Goal: Task Accomplishment & Management: Manage account settings

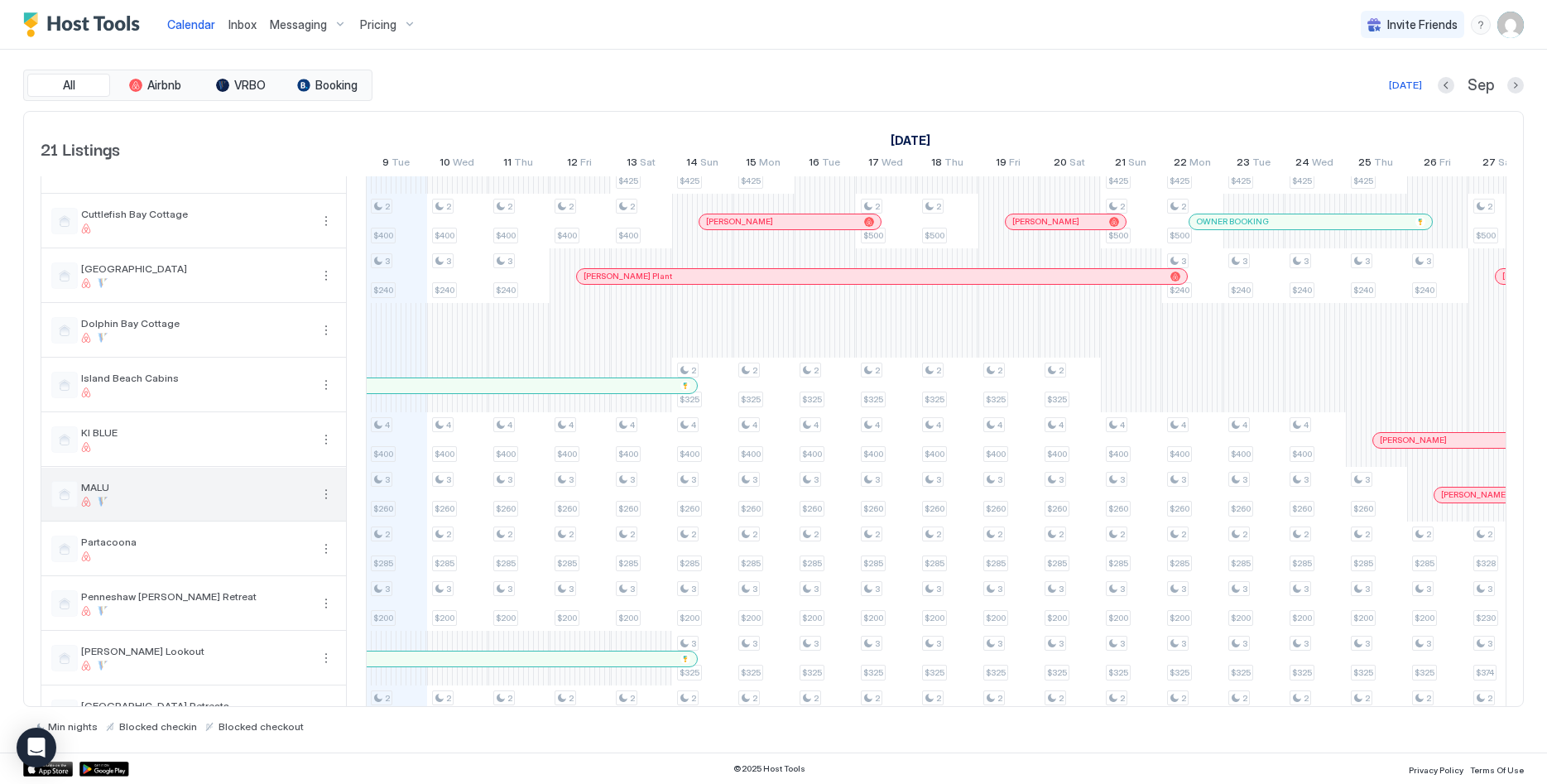
scroll to position [422, 0]
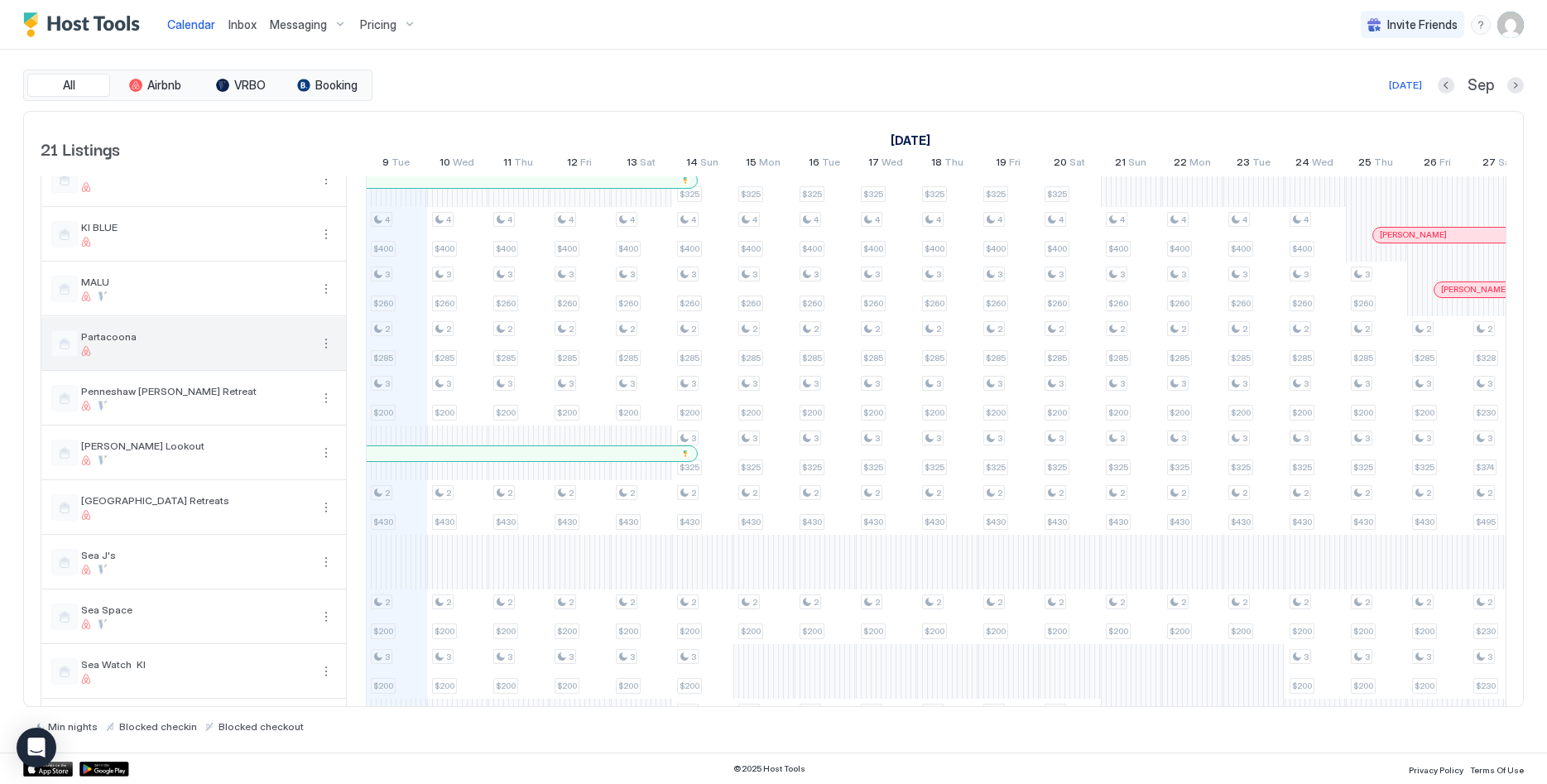
click at [316, 339] on button "More options" at bounding box center [326, 344] width 20 height 20
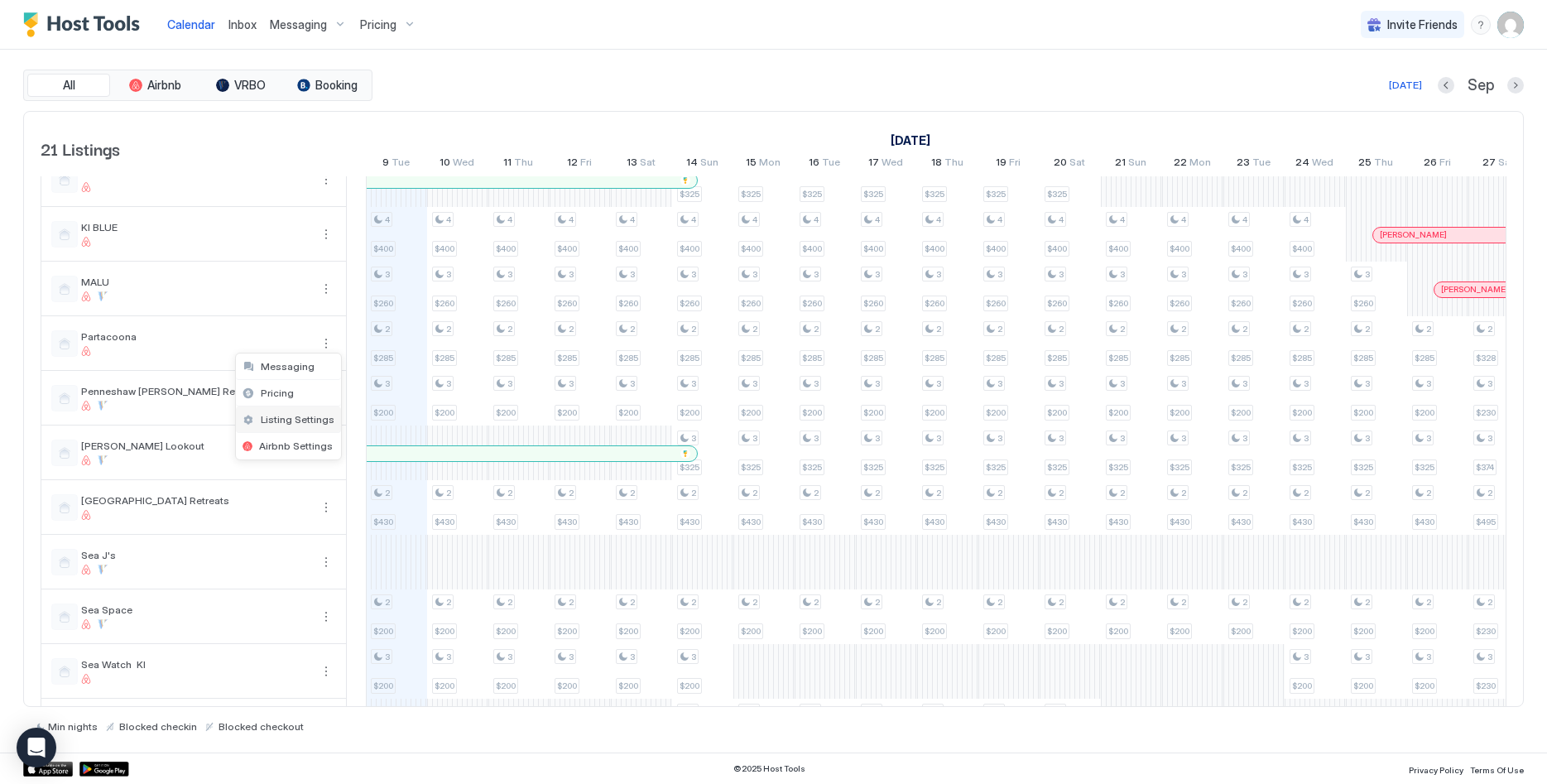
click at [295, 411] on div "Listing Settings" at bounding box center [288, 419] width 105 height 27
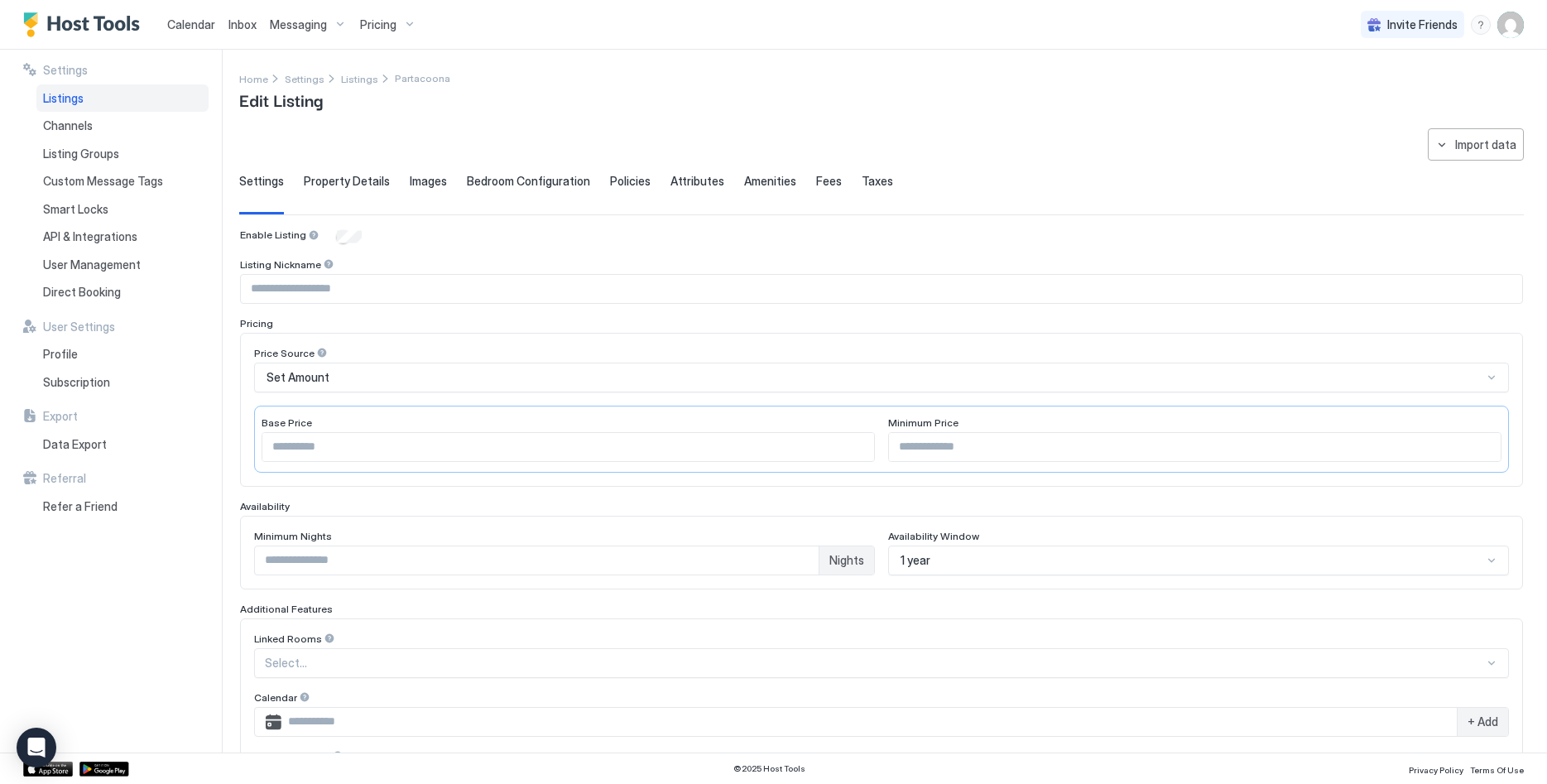
scroll to position [283, 0]
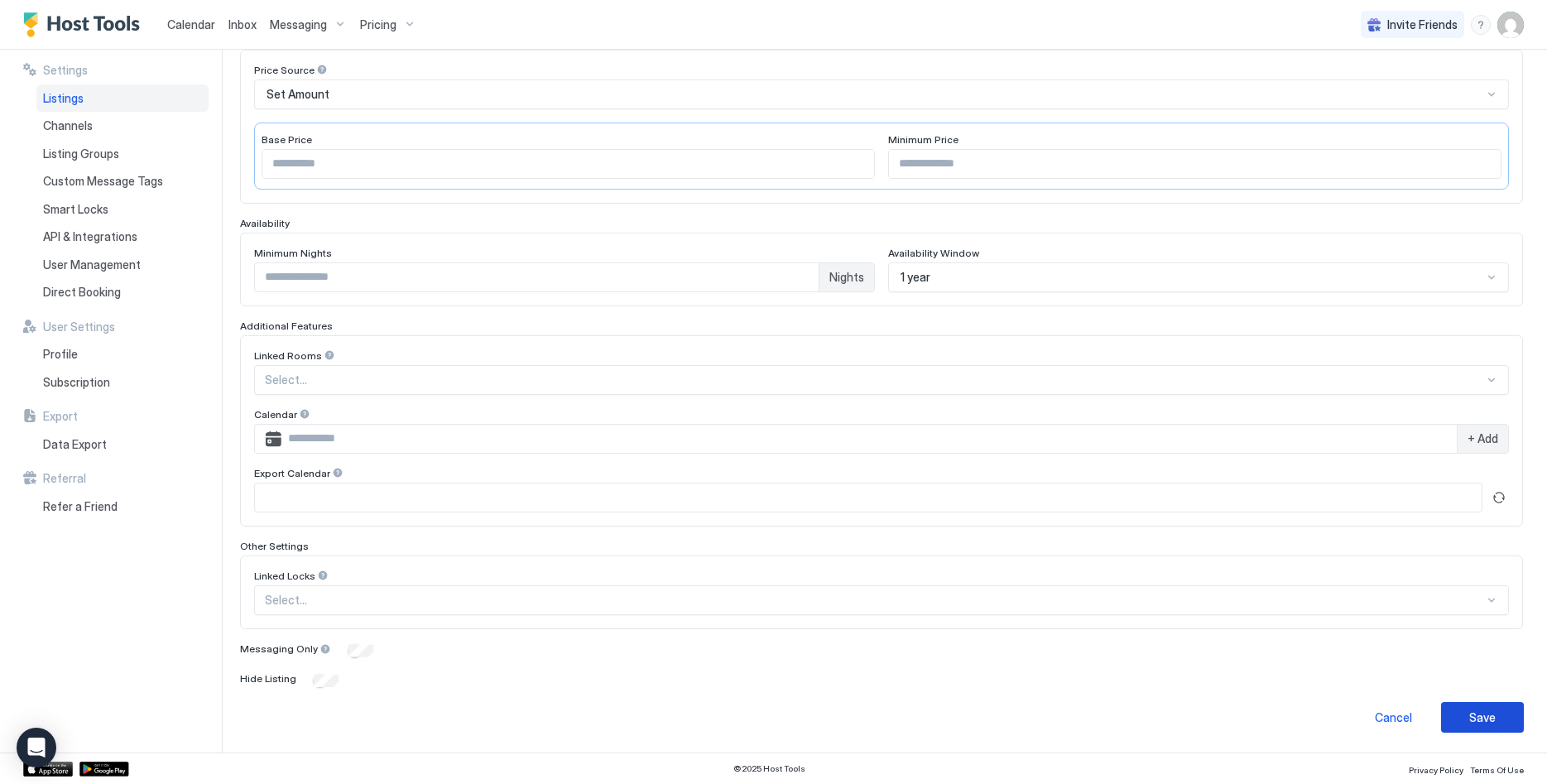
click at [1479, 714] on div "Save" at bounding box center [1482, 717] width 27 height 18
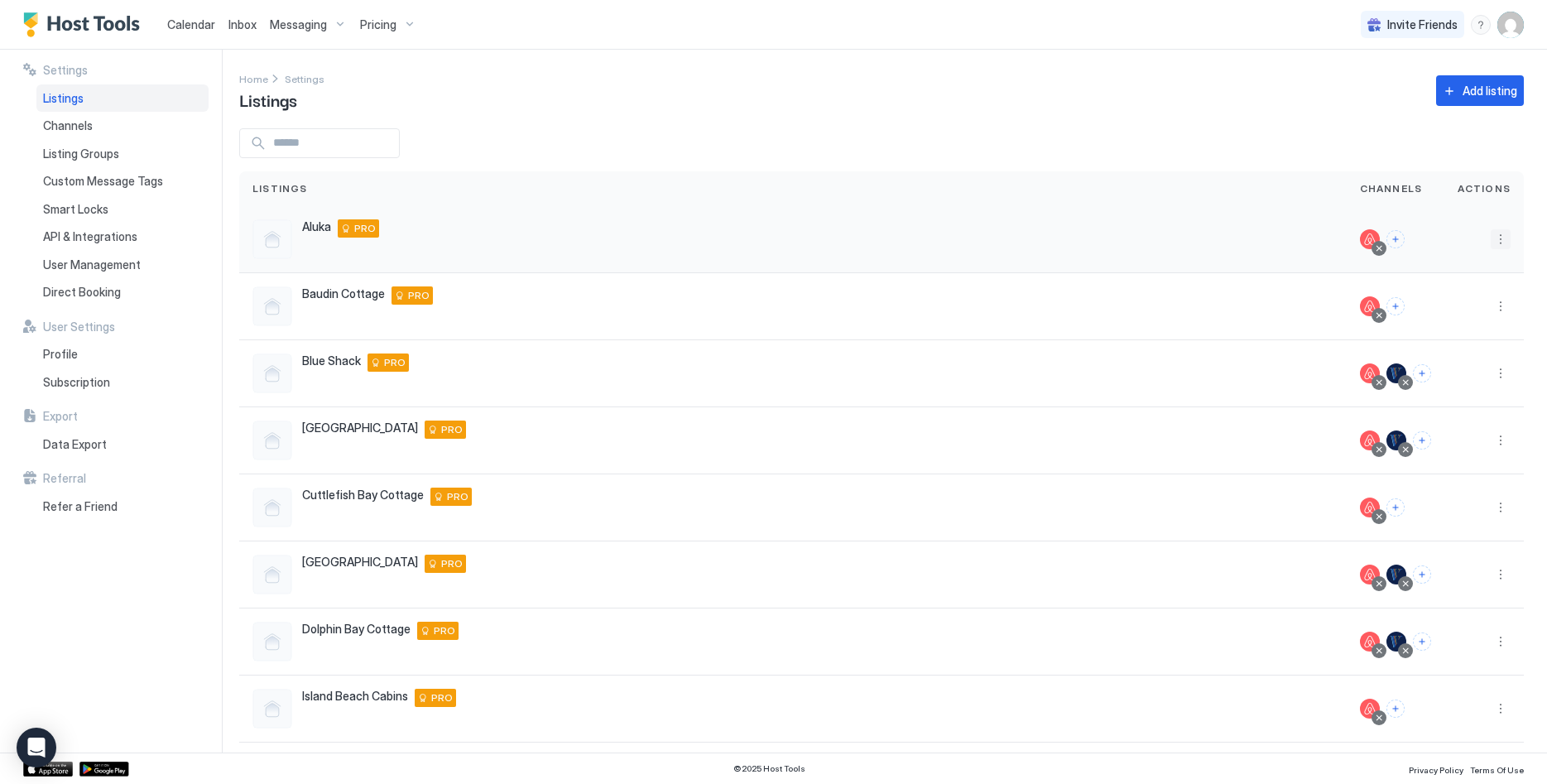
click at [1497, 241] on button "More options" at bounding box center [1501, 239] width 20 height 20
click at [1463, 390] on div "Delete" at bounding box center [1457, 395] width 113 height 27
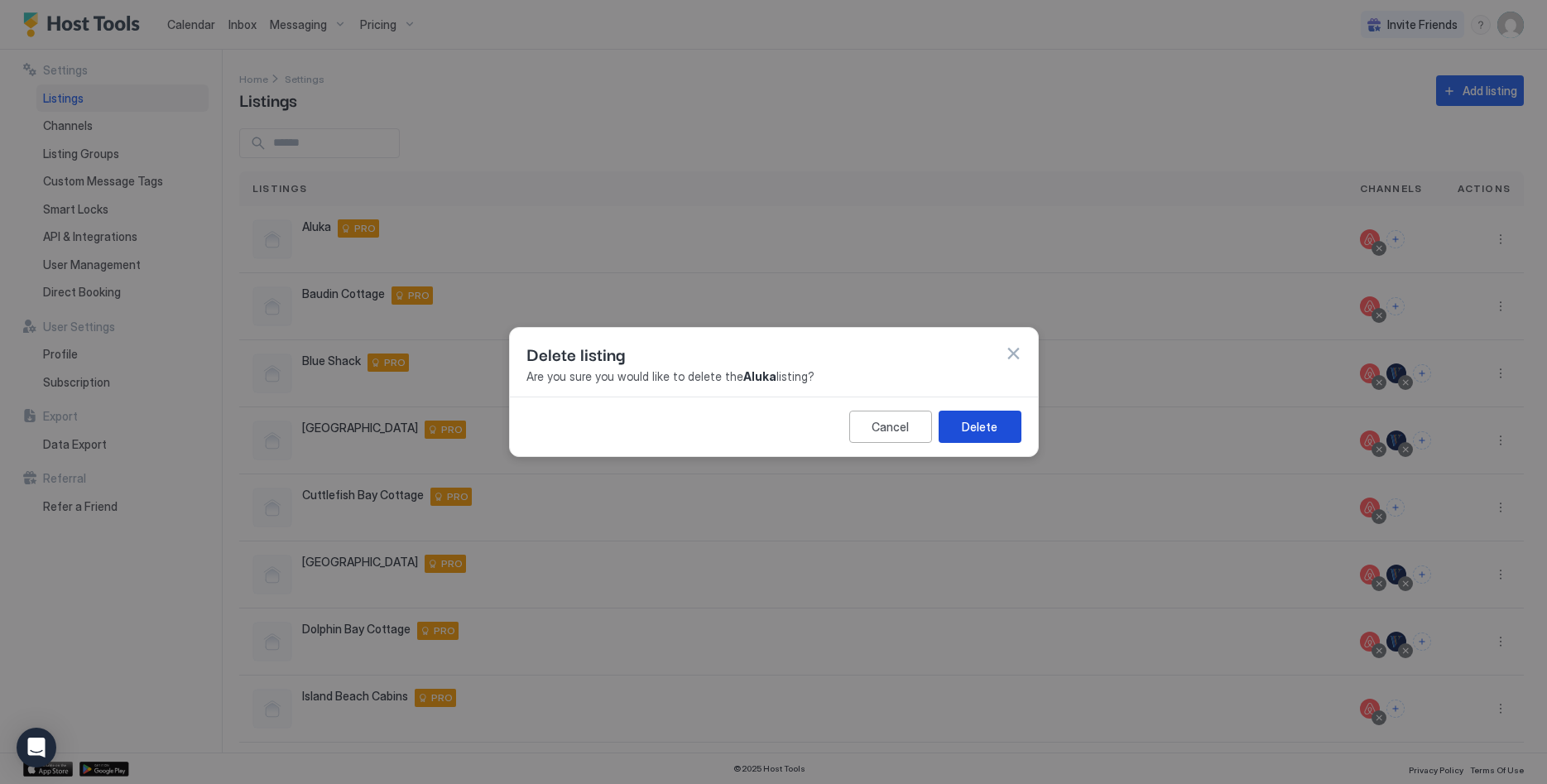
click at [968, 430] on div "Delete" at bounding box center [979, 426] width 35 height 18
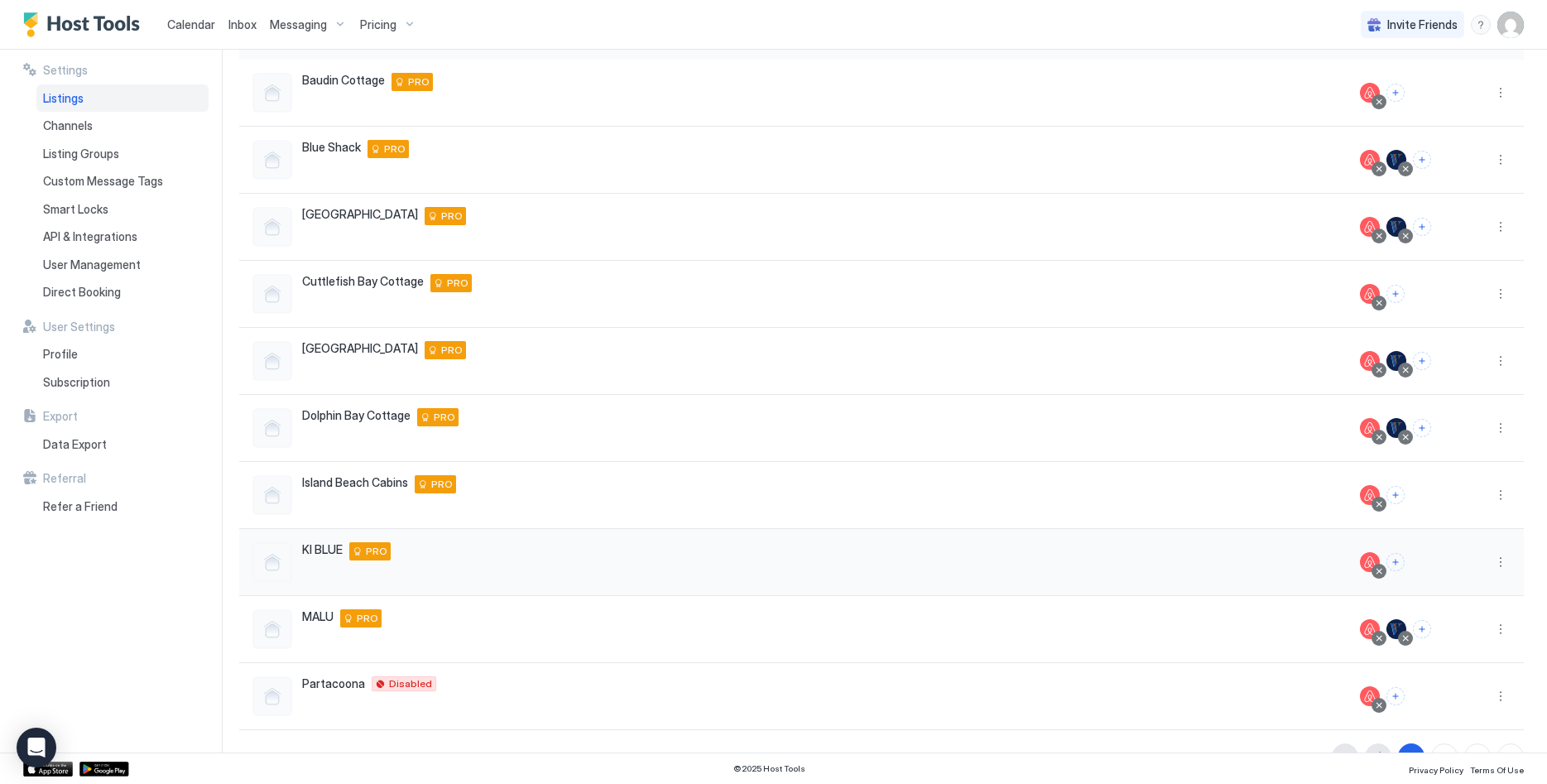
scroll to position [184, 0]
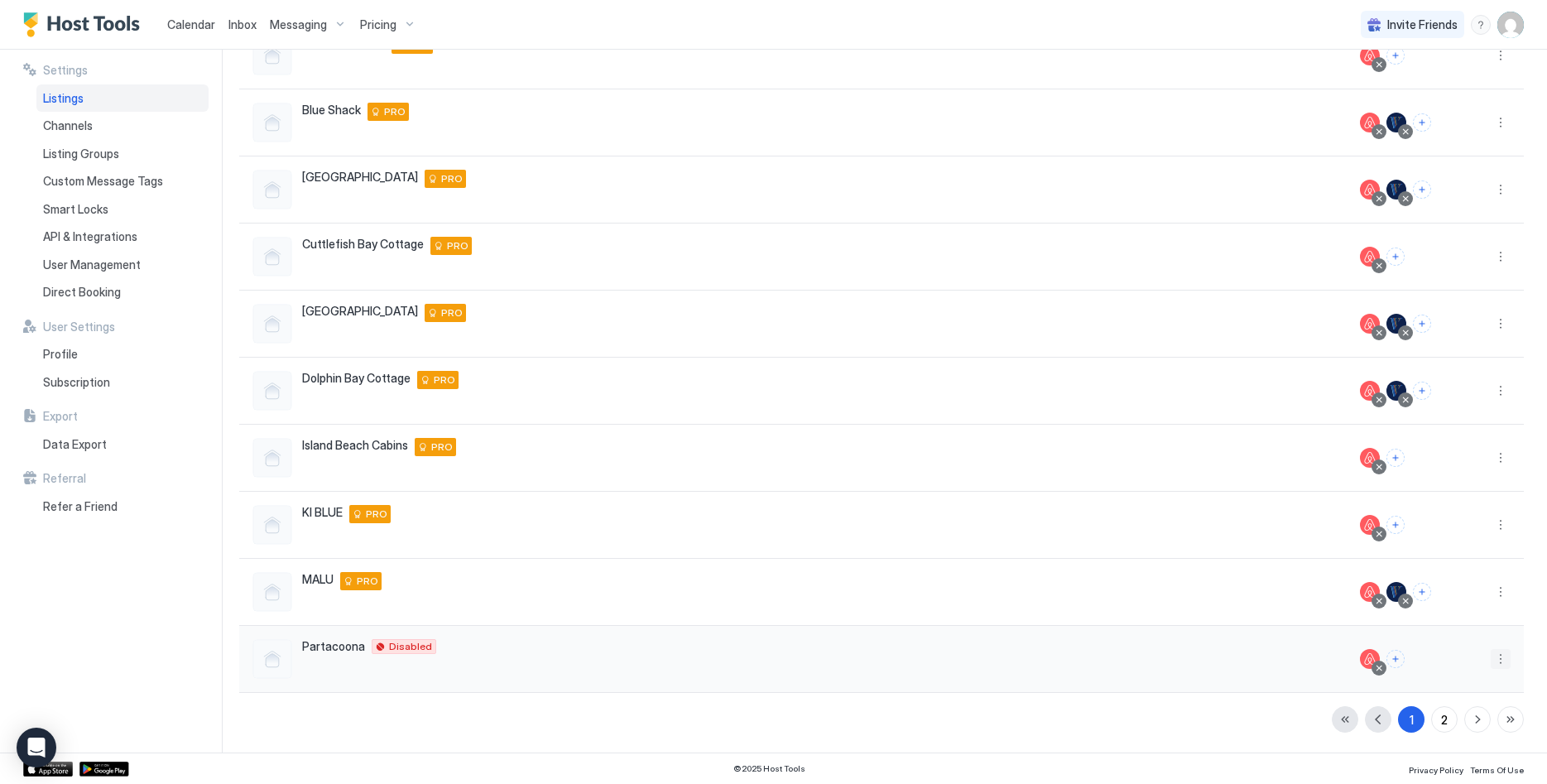
click at [1494, 654] on button "More options" at bounding box center [1501, 659] width 20 height 20
click at [1465, 637] on div "Delete" at bounding box center [1457, 634] width 113 height 27
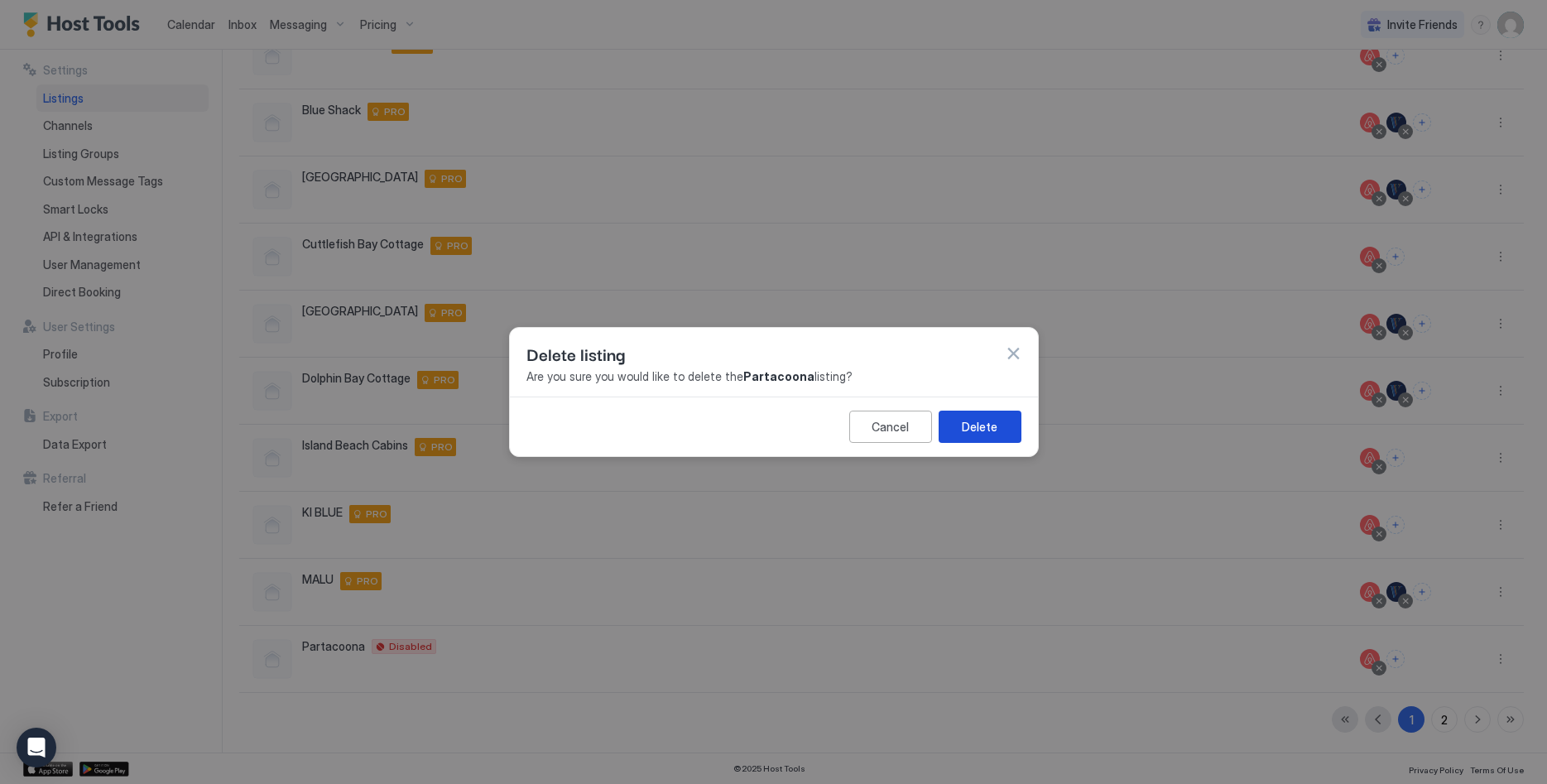
click at [993, 436] on button "Delete" at bounding box center [980, 426] width 83 height 33
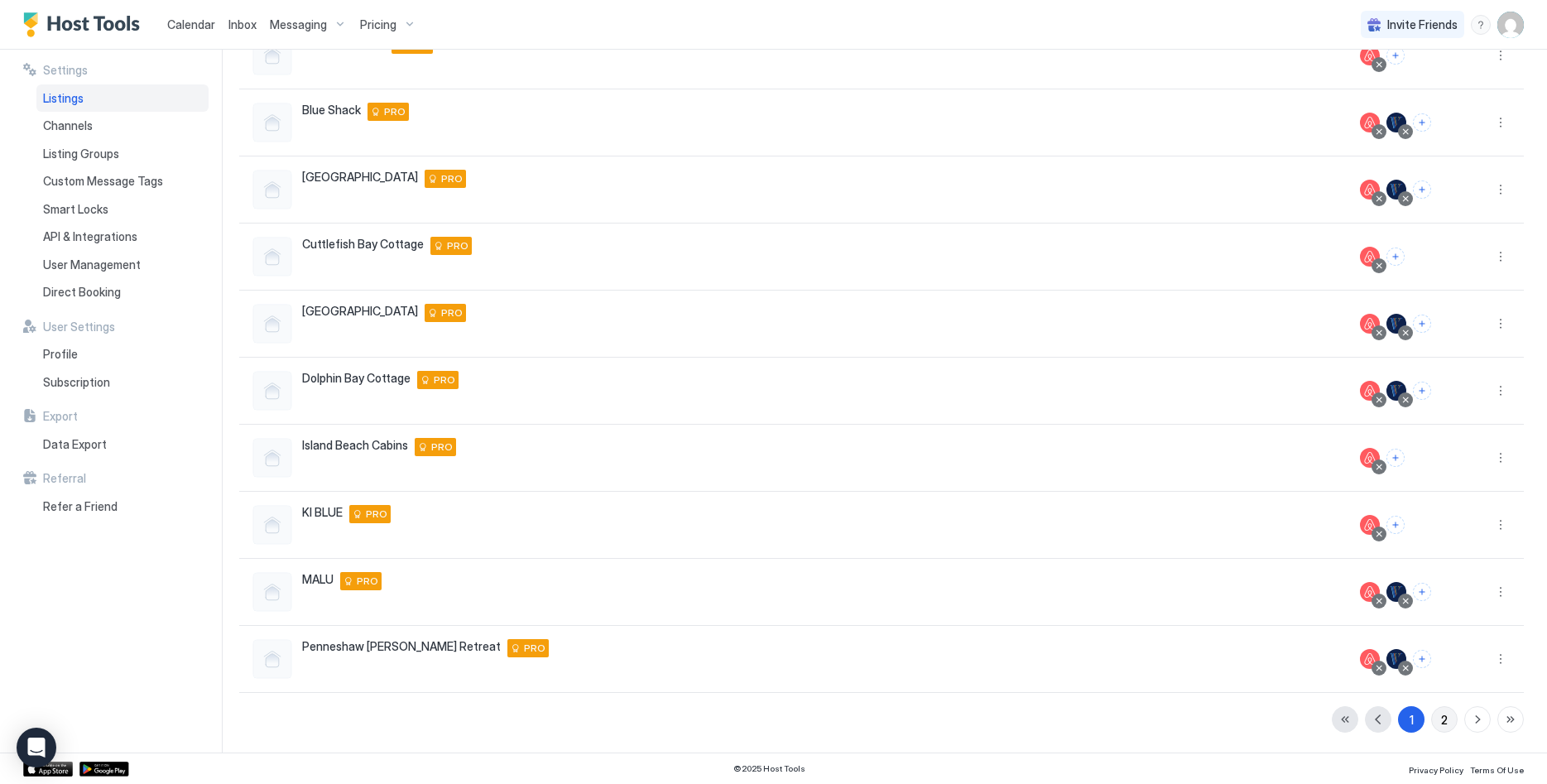
click at [1442, 713] on div "2" at bounding box center [1445, 720] width 7 height 18
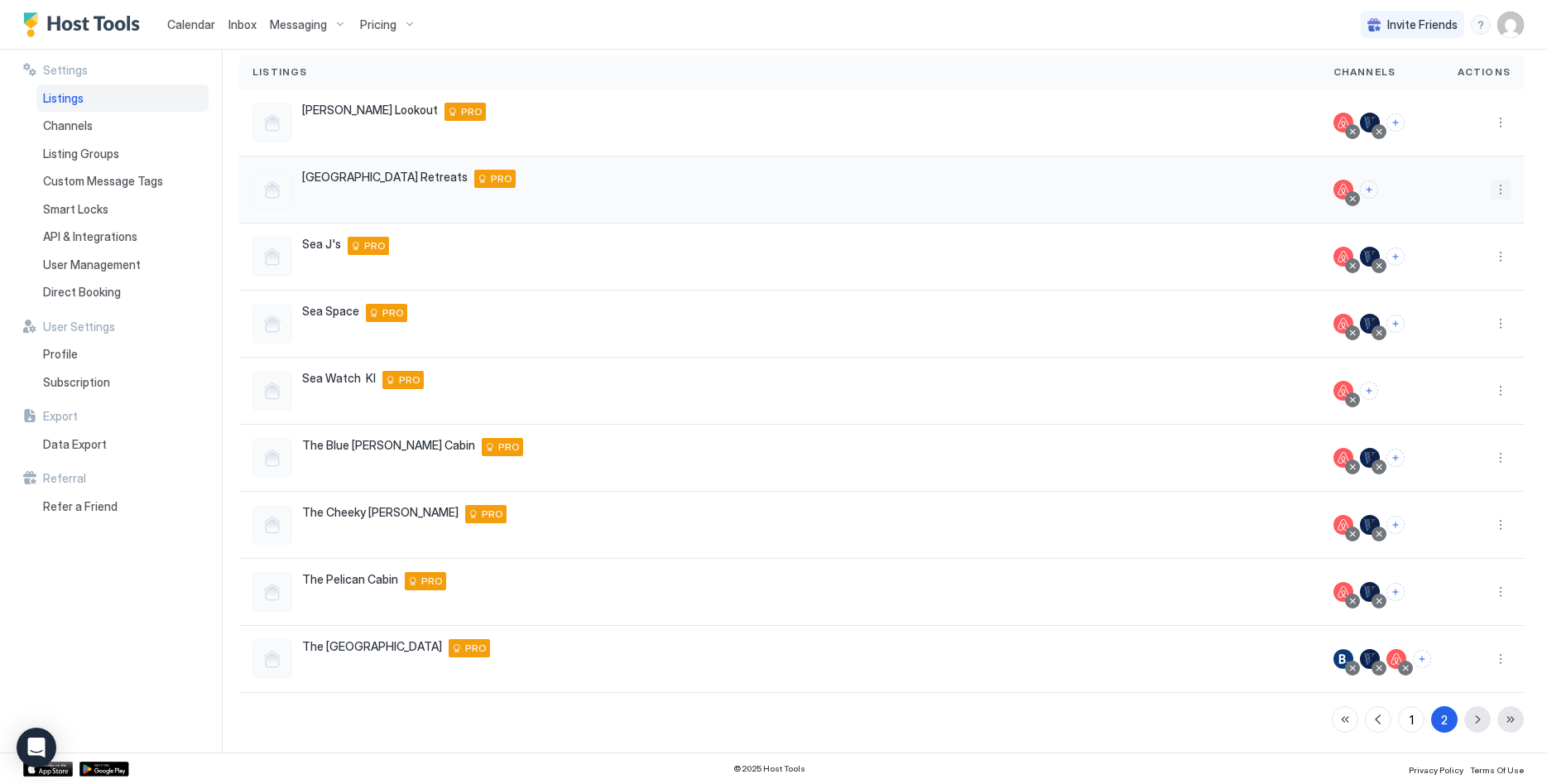
click at [1499, 189] on button "More options" at bounding box center [1501, 189] width 20 height 20
click at [1456, 350] on div "Delete" at bounding box center [1457, 346] width 113 height 27
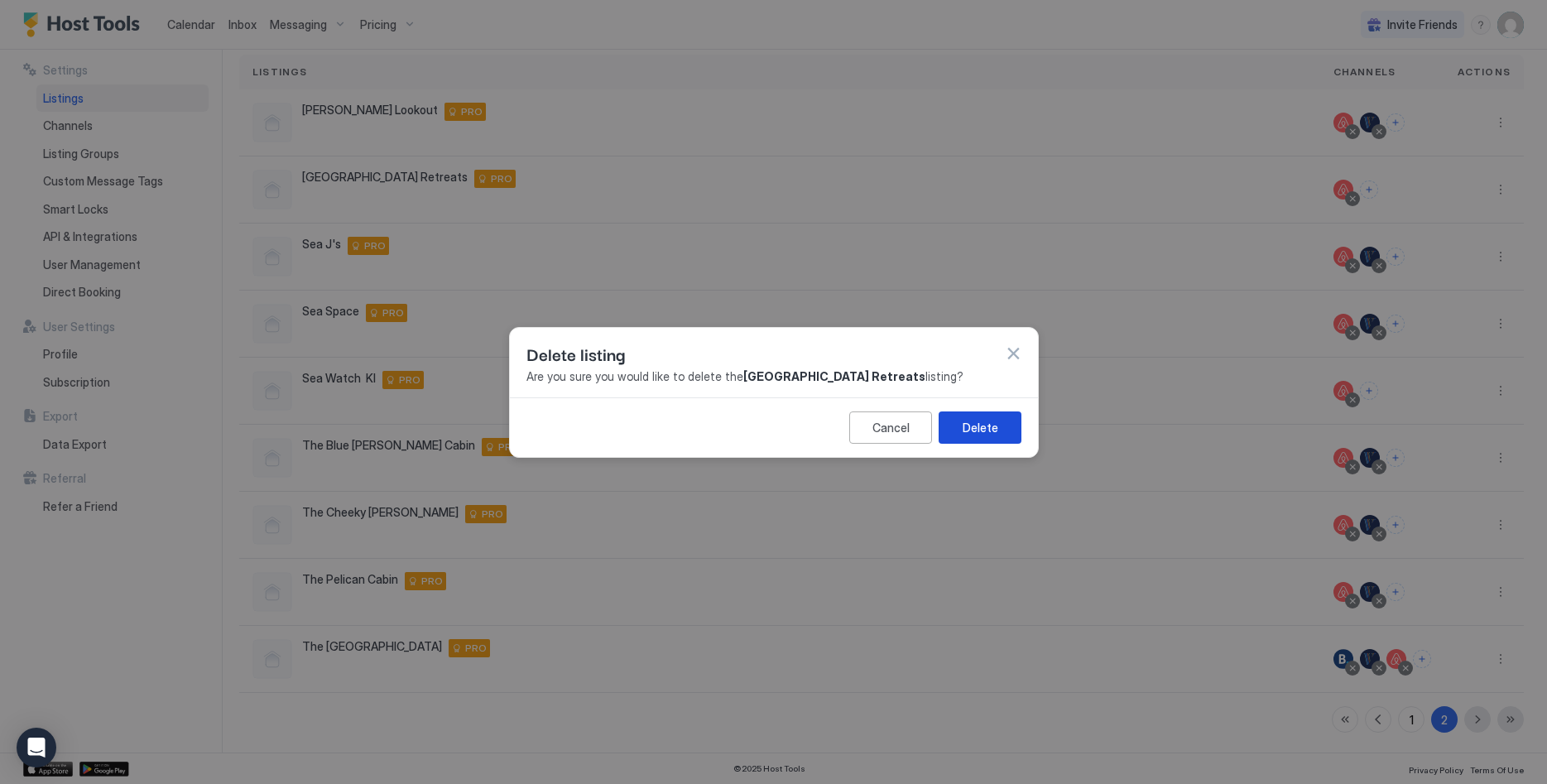
click at [991, 431] on div "Delete" at bounding box center [979, 426] width 35 height 18
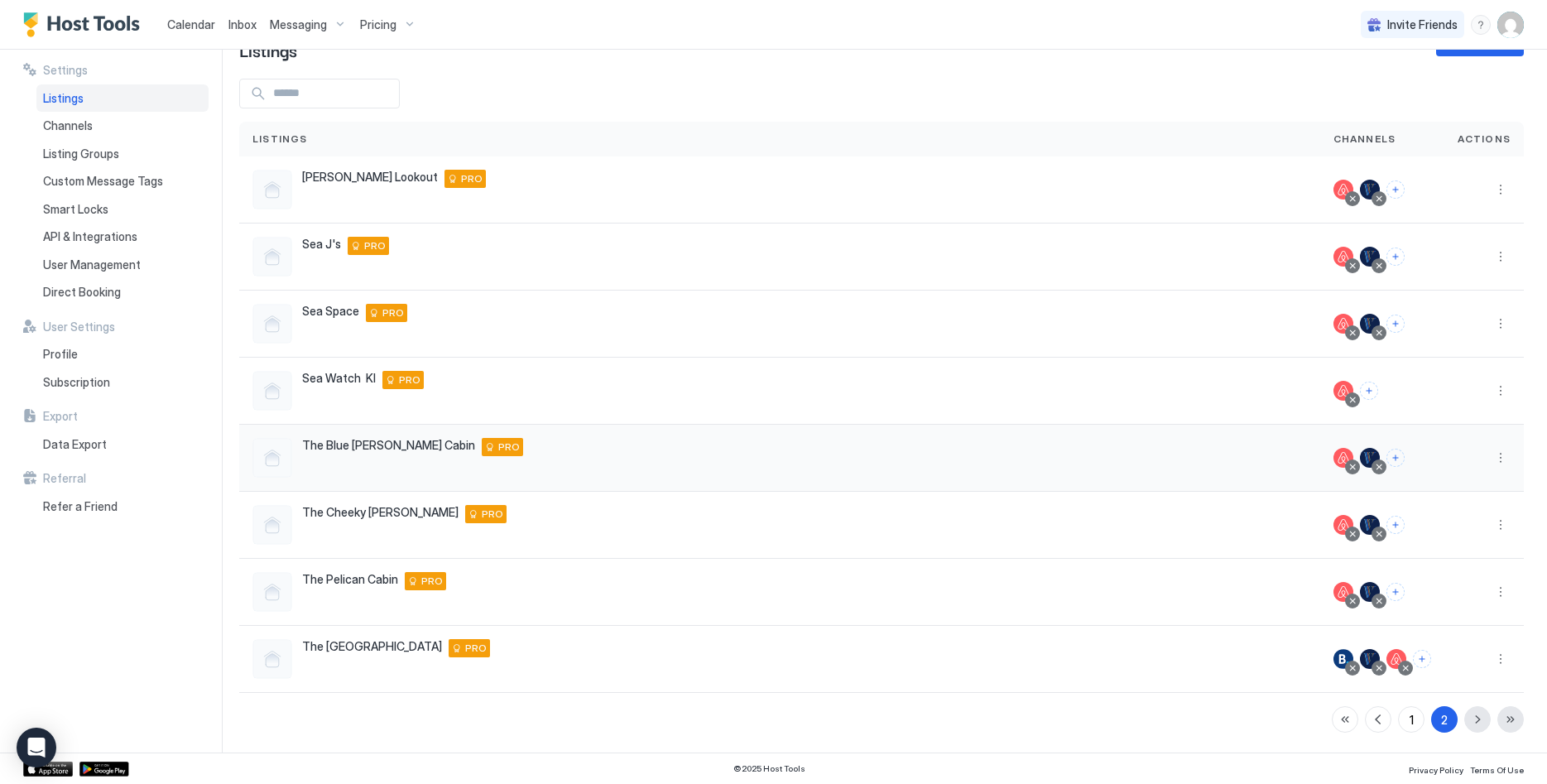
scroll to position [0, 0]
